Goal: Information Seeking & Learning: Learn about a topic

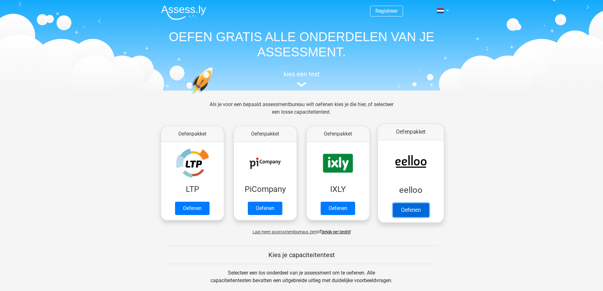
click at [404, 214] on link "Oefenen" at bounding box center [410, 210] width 36 height 14
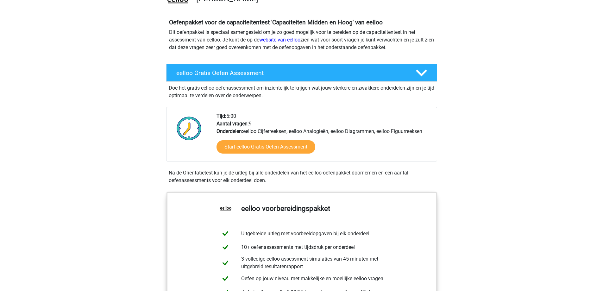
scroll to position [32, 0]
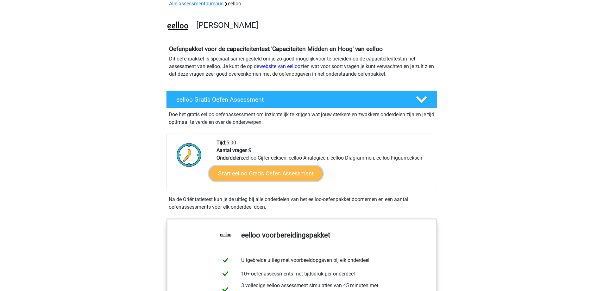
click at [292, 170] on link "Start eelloo Gratis Oefen Assessment" at bounding box center [266, 173] width 114 height 15
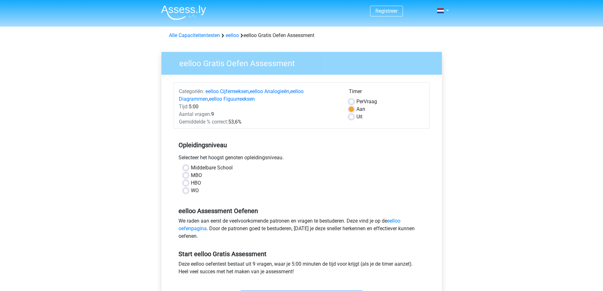
click at [191, 169] on label "Middelbare School" at bounding box center [212, 168] width 42 height 8
click at [187, 169] on input "Middelbare School" at bounding box center [185, 167] width 5 height 6
radio input "true"
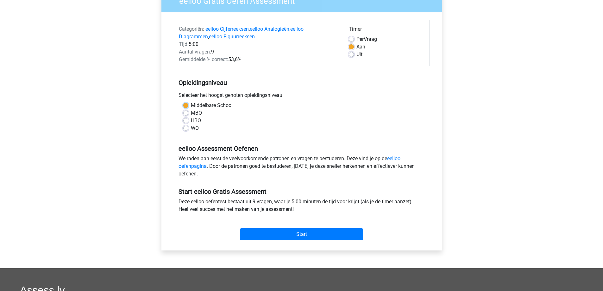
scroll to position [63, 0]
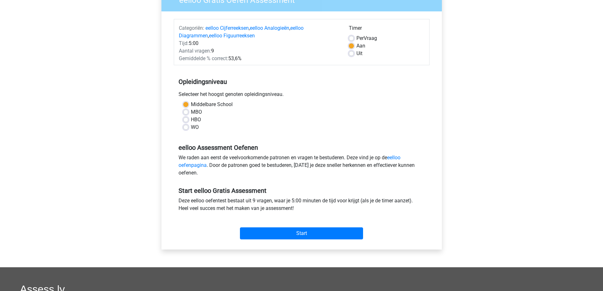
click at [191, 113] on label "MBO" at bounding box center [196, 112] width 11 height 8
click at [187, 113] on input "MBO" at bounding box center [185, 111] width 5 height 6
radio input "true"
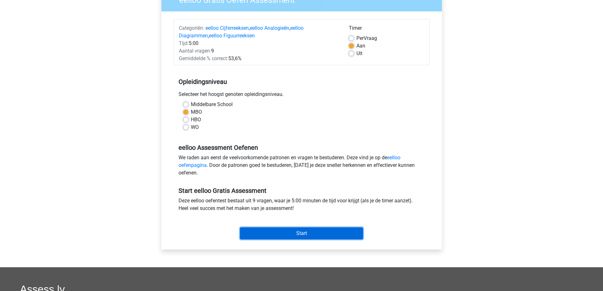
drag, startPoint x: 308, startPoint y: 231, endPoint x: 312, endPoint y: 229, distance: 4.4
click at [309, 231] on input "Start" at bounding box center [301, 233] width 123 height 12
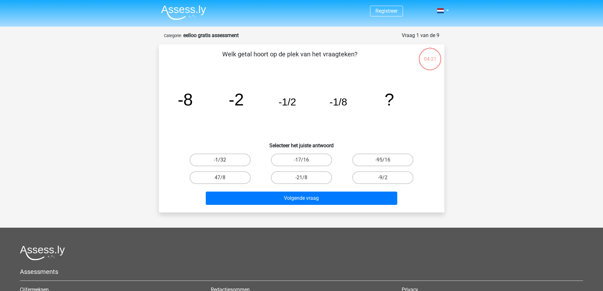
click at [224, 160] on label "-1/32" at bounding box center [220, 159] width 61 height 13
click at [224, 160] on input "-1/32" at bounding box center [222, 162] width 4 height 4
radio input "true"
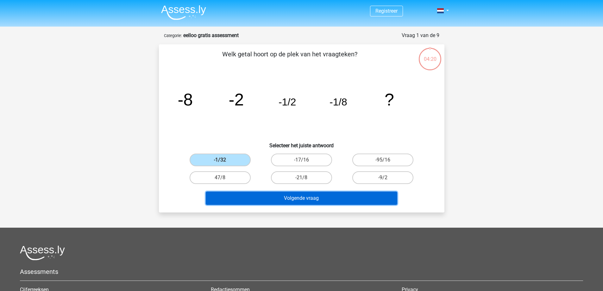
click at [314, 197] on button "Volgende vraag" at bounding box center [301, 197] width 191 height 13
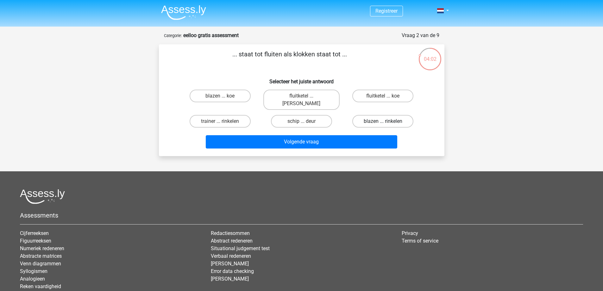
click at [380, 115] on label "blazen ... rinkelen" at bounding box center [382, 121] width 61 height 13
click at [383, 121] on input "blazen ... rinkelen" at bounding box center [385, 123] width 4 height 4
radio input "true"
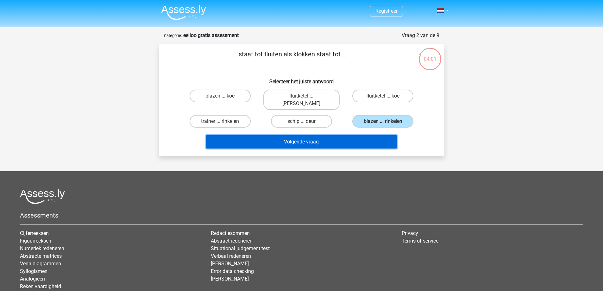
click at [300, 140] on button "Volgende vraag" at bounding box center [301, 141] width 191 height 13
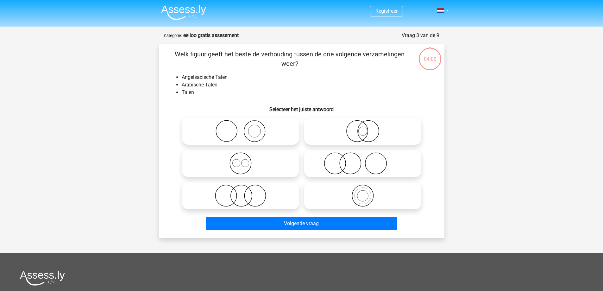
scroll to position [32, 0]
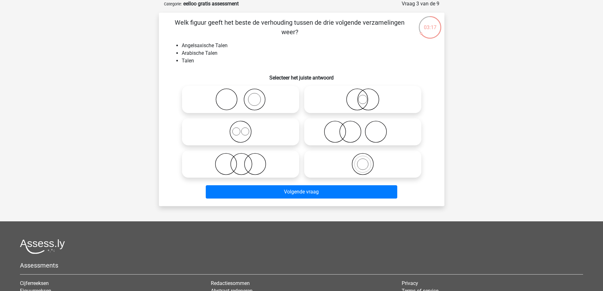
click at [360, 165] on icon at bounding box center [363, 164] width 112 height 22
click at [363, 161] on input "radio" at bounding box center [365, 159] width 4 height 4
radio input "true"
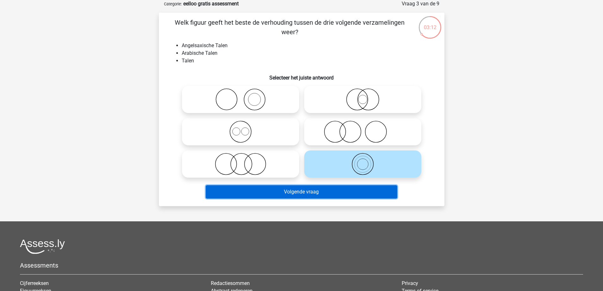
click at [337, 193] on button "Volgende vraag" at bounding box center [301, 191] width 191 height 13
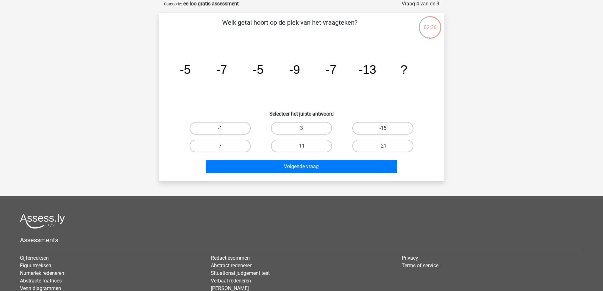
click at [312, 148] on label "-11" at bounding box center [301, 146] width 61 height 13
click at [305, 148] on input "-11" at bounding box center [303, 148] width 4 height 4
radio input "true"
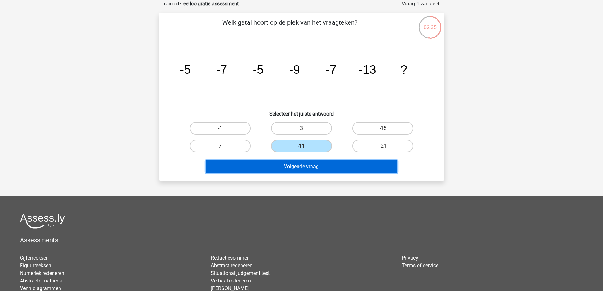
click at [308, 169] on button "Volgende vraag" at bounding box center [301, 166] width 191 height 13
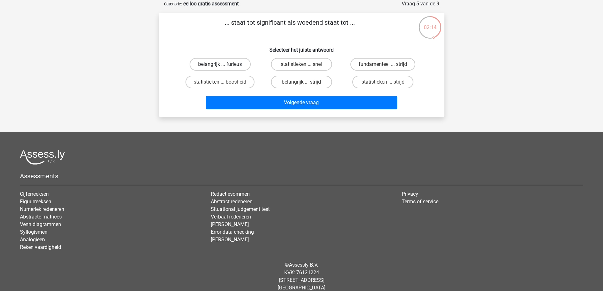
click at [230, 65] on label "belangrijk ... furieus" at bounding box center [220, 64] width 61 height 13
click at [224, 65] on input "belangrijk ... furieus" at bounding box center [222, 66] width 4 height 4
radio input "true"
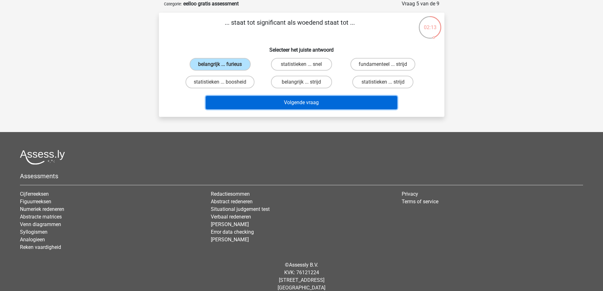
click at [270, 104] on button "Volgende vraag" at bounding box center [301, 102] width 191 height 13
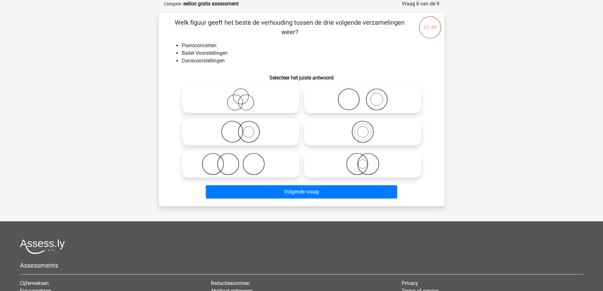
click at [361, 164] on icon at bounding box center [363, 164] width 112 height 22
click at [363, 161] on input "radio" at bounding box center [365, 159] width 4 height 4
radio input "true"
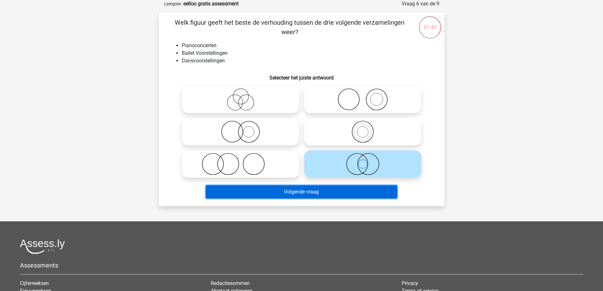
click at [349, 193] on button "Volgende vraag" at bounding box center [301, 191] width 191 height 13
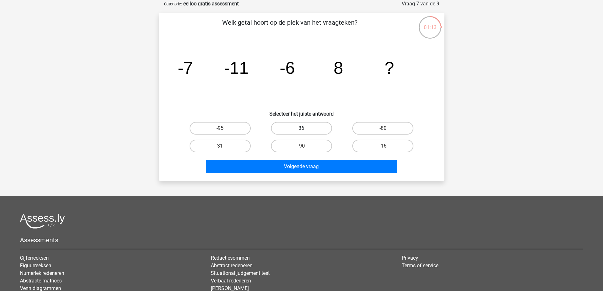
click at [314, 131] on label "36" at bounding box center [301, 128] width 61 height 13
click at [305, 131] on input "36" at bounding box center [303, 130] width 4 height 4
radio input "true"
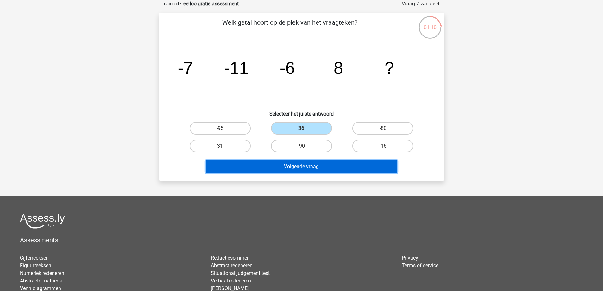
click at [310, 169] on button "Volgende vraag" at bounding box center [301, 166] width 191 height 13
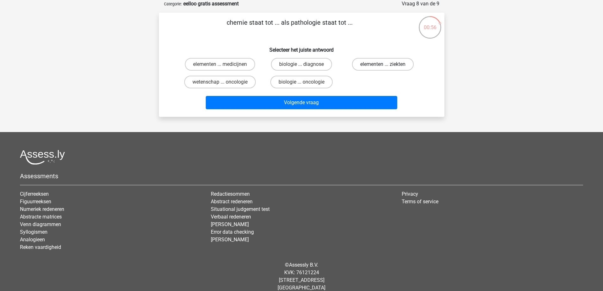
click at [370, 64] on label "elementen ... ziekten" at bounding box center [383, 64] width 62 height 13
click at [383, 64] on input "elementen ... ziekten" at bounding box center [385, 66] width 4 height 4
radio input "true"
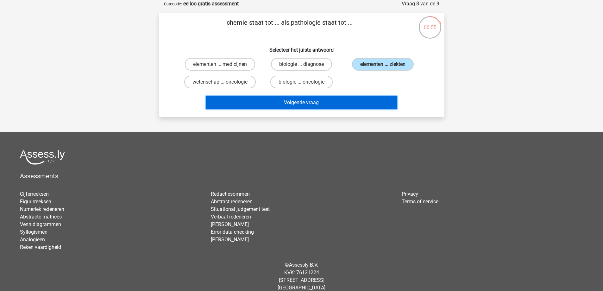
click at [327, 102] on button "Volgende vraag" at bounding box center [301, 102] width 191 height 13
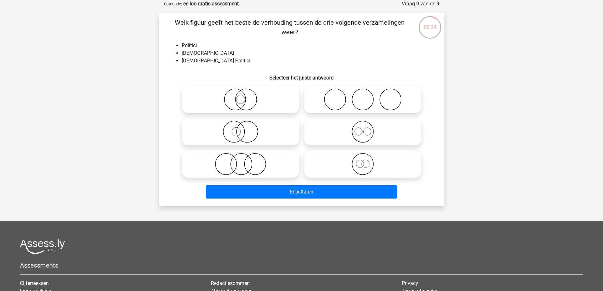
click at [252, 102] on icon at bounding box center [240, 99] width 112 height 22
click at [245, 96] on input "radio" at bounding box center [242, 94] width 4 height 4
radio input "true"
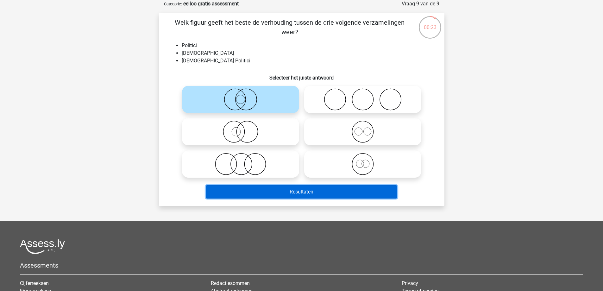
click at [313, 192] on button "Resultaten" at bounding box center [301, 191] width 191 height 13
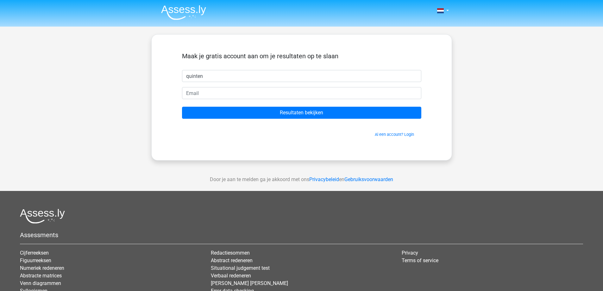
type input "quinten"
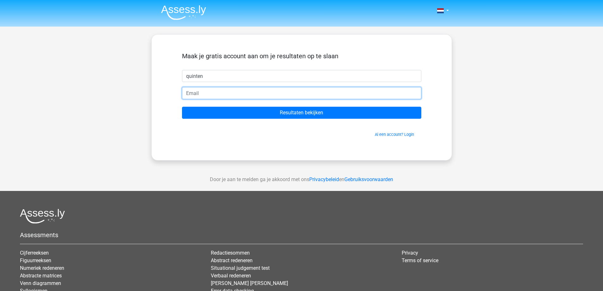
click at [257, 88] on input "email" at bounding box center [301, 93] width 239 height 12
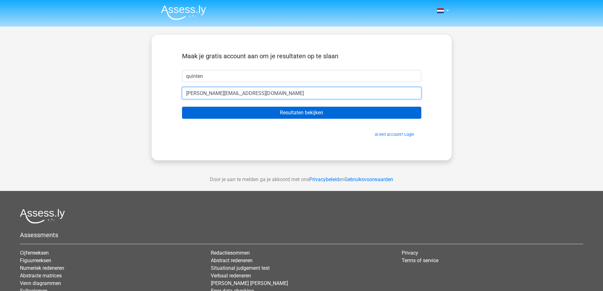
type input "[PERSON_NAME][EMAIL_ADDRESS][DOMAIN_NAME]"
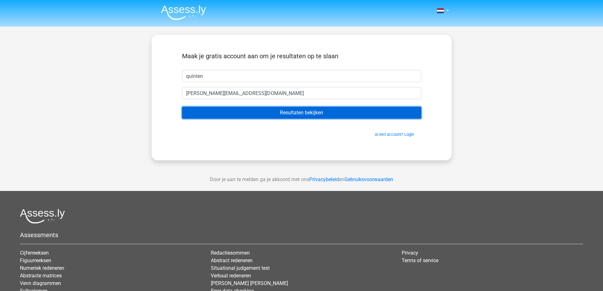
click at [303, 115] on input "Resultaten bekijken" at bounding box center [301, 113] width 239 height 12
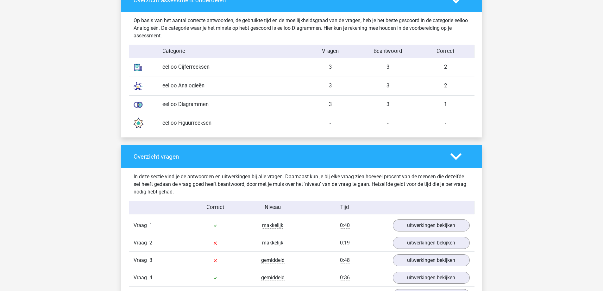
scroll to position [696, 0]
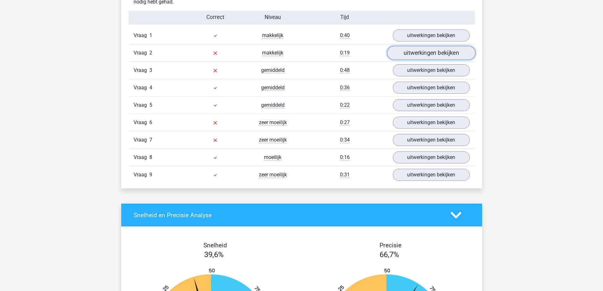
click at [415, 52] on link "uitwerkingen bekijken" at bounding box center [431, 53] width 88 height 14
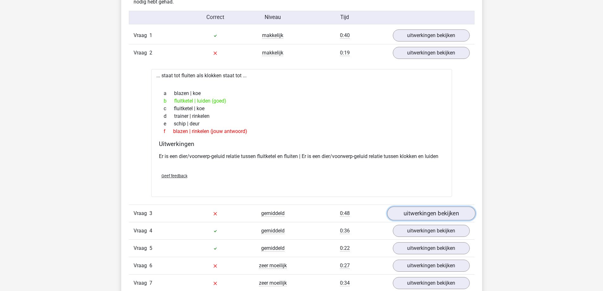
click at [411, 210] on link "uitwerkingen bekijken" at bounding box center [431, 214] width 88 height 14
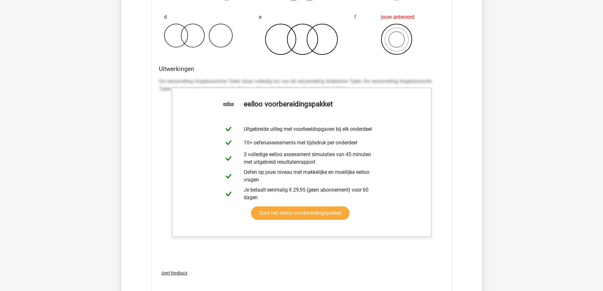
scroll to position [1171, 0]
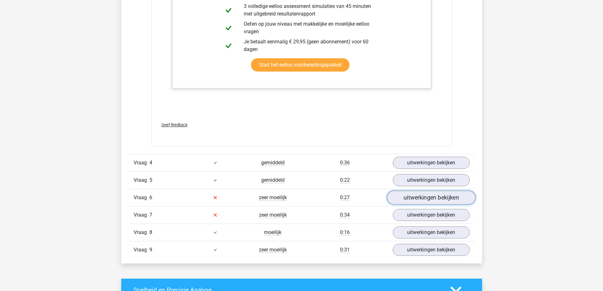
click at [404, 198] on link "uitwerkingen bekijken" at bounding box center [431, 197] width 88 height 14
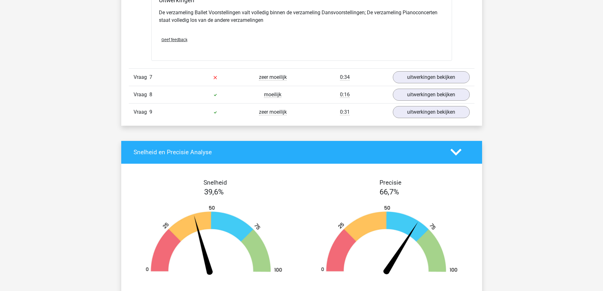
scroll to position [1550, 0]
click at [428, 78] on link "uitwerkingen bekijken" at bounding box center [431, 77] width 88 height 14
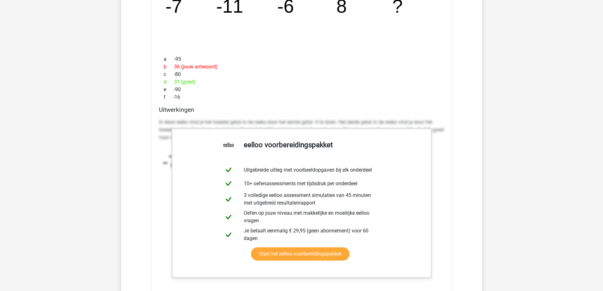
scroll to position [1677, 0]
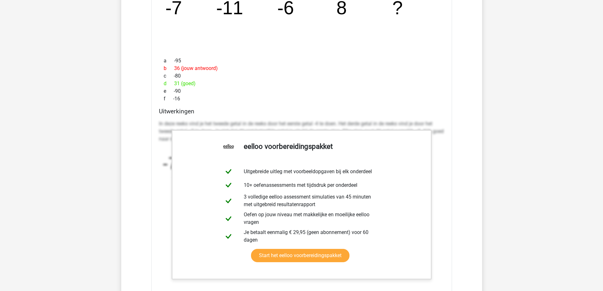
click at [429, 116] on div "Uitwerkingen In deze reeks vind je het tweede getal in de reeks door het eerste…" at bounding box center [301, 208] width 290 height 200
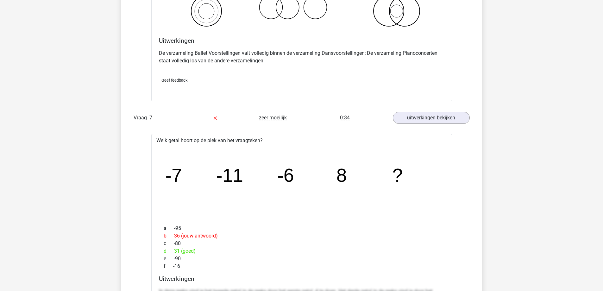
scroll to position [1519, 0]
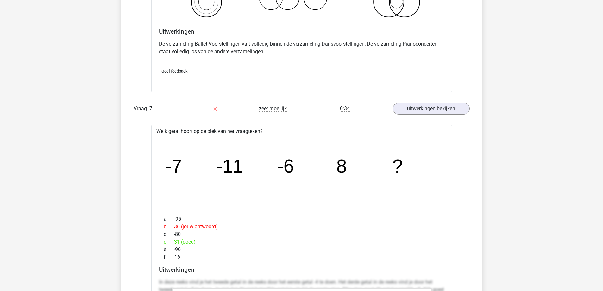
click at [281, 195] on icon "image/svg+xml -7 -11 -6 8 ?" at bounding box center [301, 173] width 280 height 70
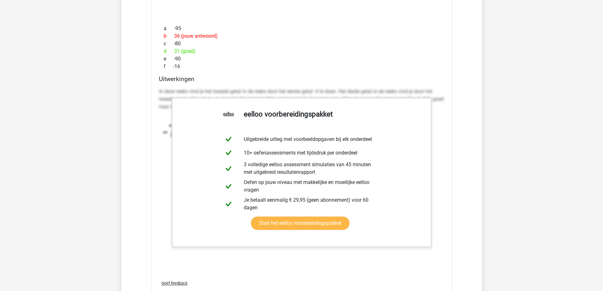
scroll to position [1740, 0]
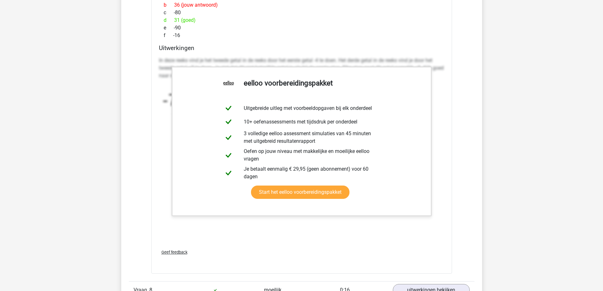
drag, startPoint x: 449, startPoint y: 74, endPoint x: 436, endPoint y: 78, distance: 13.8
click at [449, 74] on div "Welk getal hoort op de plek van het vraagteken? image/svg+xml -7 -11 -6 8 ? a -…" at bounding box center [301, 88] width 301 height 370
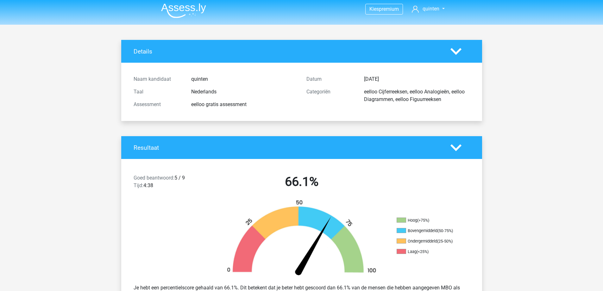
scroll to position [0, 0]
